Goal: Task Accomplishment & Management: Use online tool/utility

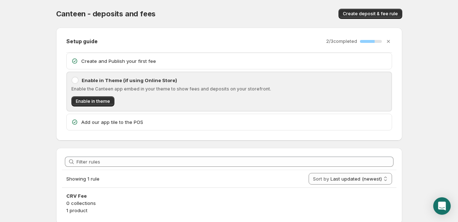
scroll to position [25, 0]
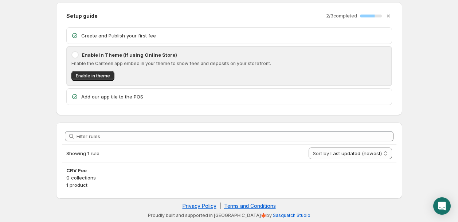
click at [116, 92] on div "Add our app tile to the POS" at bounding box center [229, 97] width 325 height 16
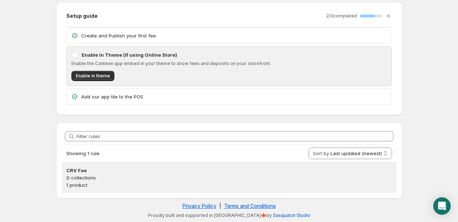
click at [87, 190] on div "CRV Fee 0 collections 1 product" at bounding box center [229, 178] width 334 height 31
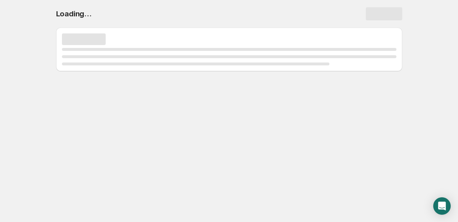
scroll to position [0, 0]
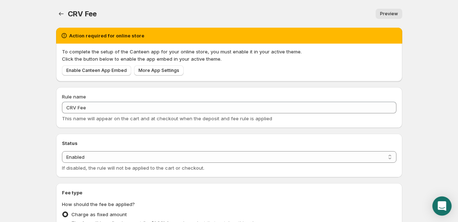
click at [437, 207] on div "Open Intercom Messenger" at bounding box center [441, 206] width 19 height 19
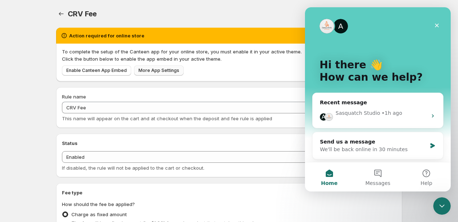
click at [152, 71] on span "More App Settings" at bounding box center [158, 71] width 41 height 6
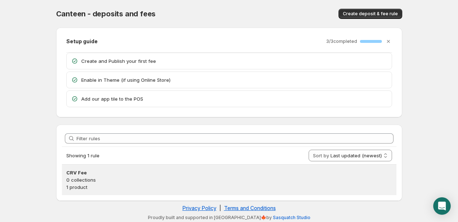
click at [82, 183] on p "0 collections" at bounding box center [228, 180] width 325 height 7
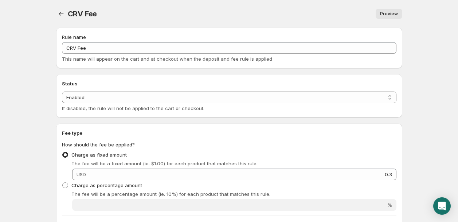
click at [388, 17] on link "Preview" at bounding box center [388, 14] width 27 height 10
